Goal: Task Accomplishment & Management: Complete application form

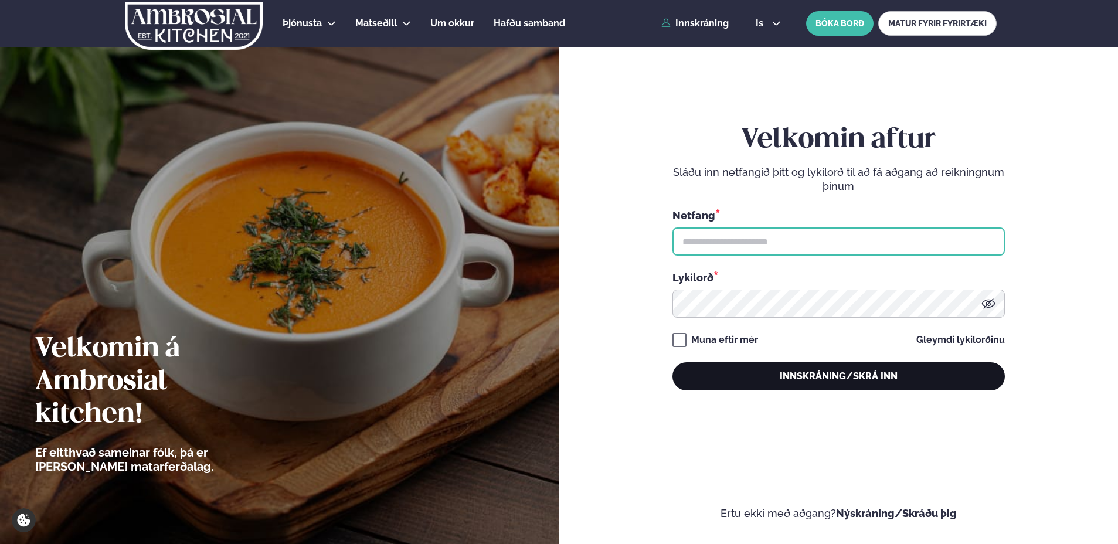
type input "**********"
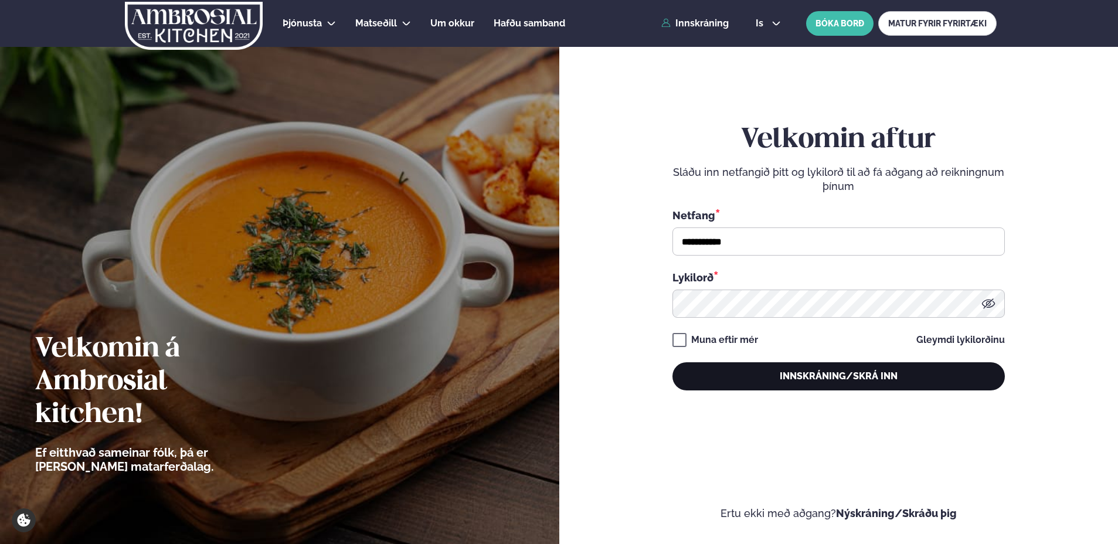
click at [823, 376] on button "Innskráning/Skrá inn" at bounding box center [838, 376] width 332 height 28
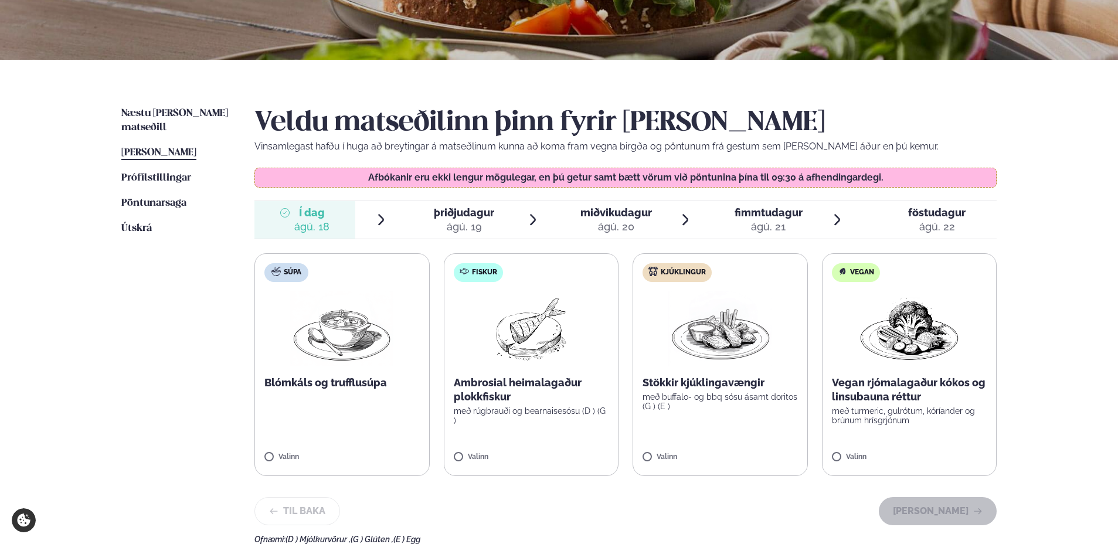
scroll to position [234, 0]
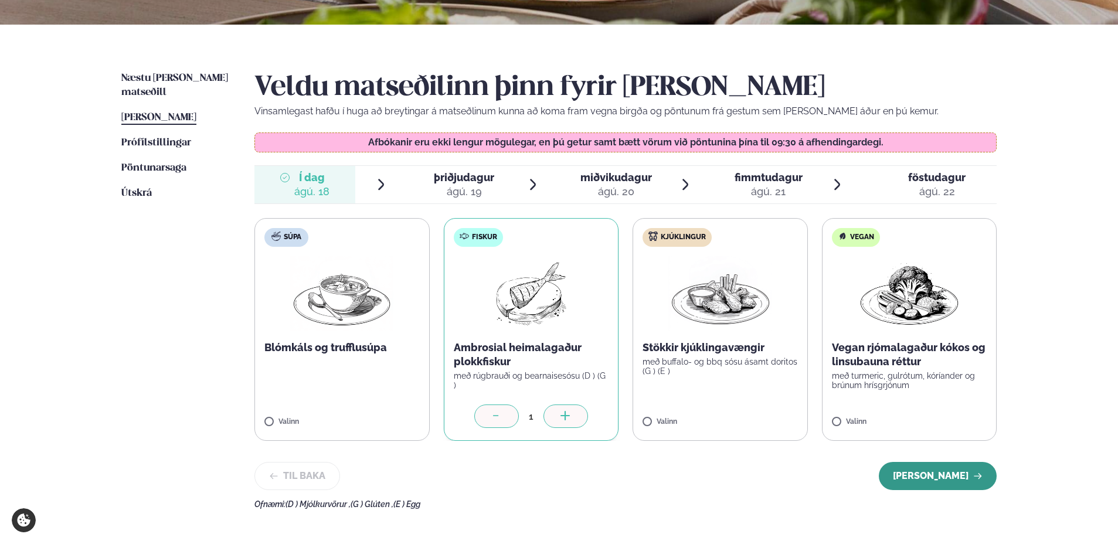
click at [929, 481] on button "[PERSON_NAME]" at bounding box center [938, 476] width 118 height 28
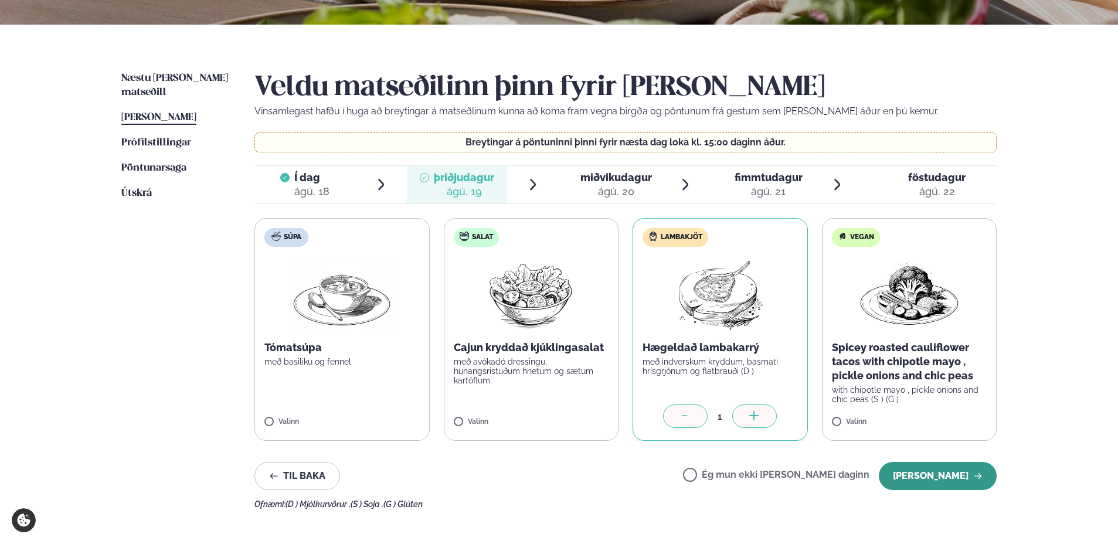
click at [973, 476] on icon "button" at bounding box center [977, 475] width 9 height 9
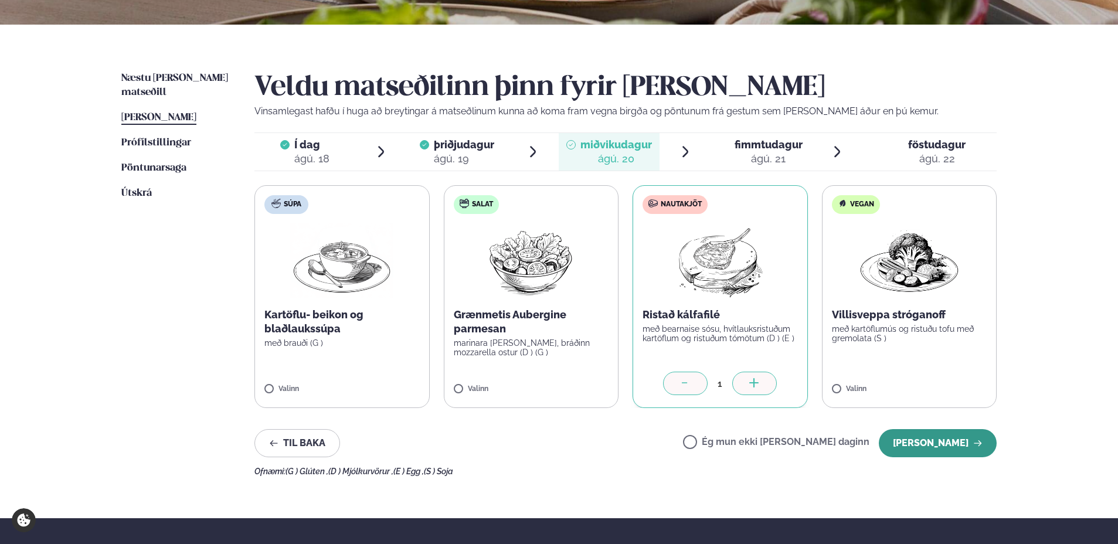
click at [958, 443] on button "[PERSON_NAME]" at bounding box center [938, 443] width 118 height 28
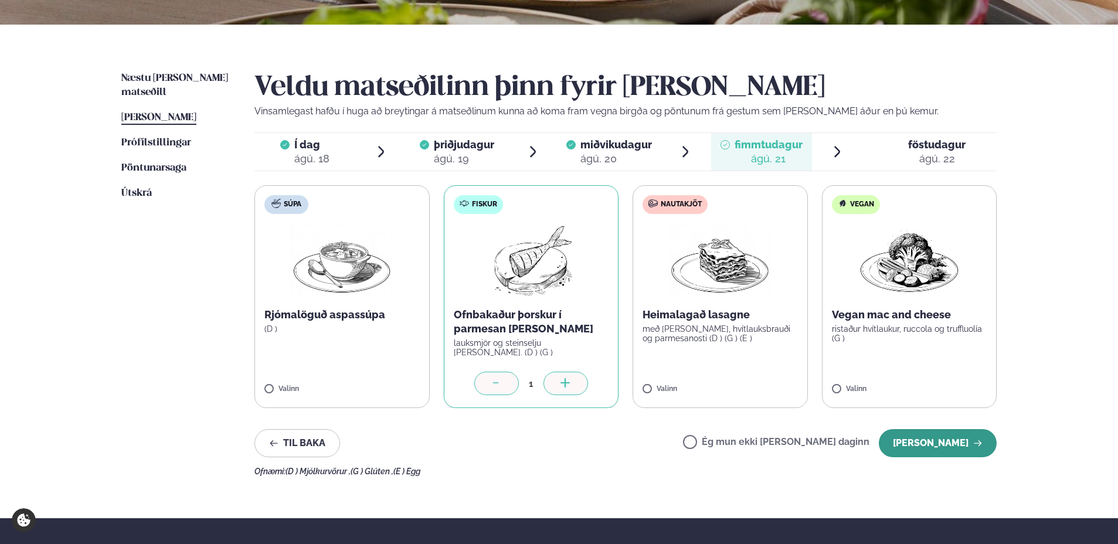
click at [947, 444] on button "[PERSON_NAME]" at bounding box center [938, 443] width 118 height 28
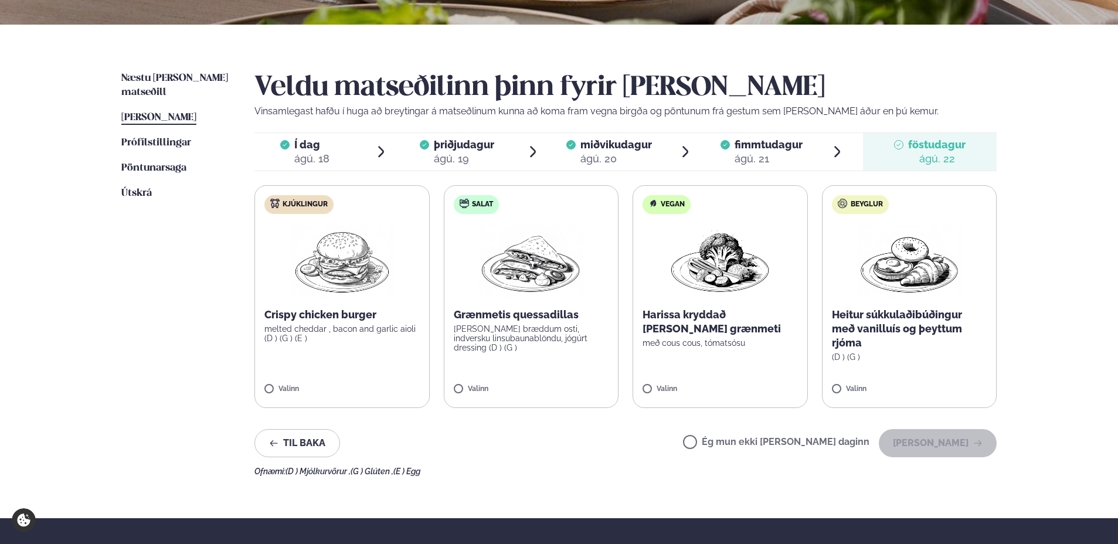
click at [728, 442] on label "Ég mun ekki [PERSON_NAME] daginn" at bounding box center [776, 443] width 186 height 12
